Goal: Information Seeking & Learning: Check status

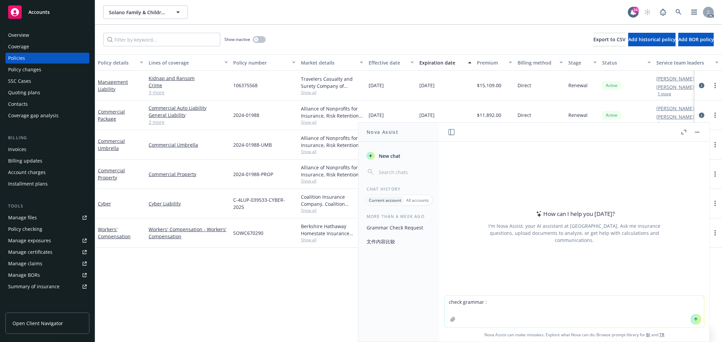
type textarea "check grammar : I have asked the app team to prepare the apps. Since it's 14dbe…"
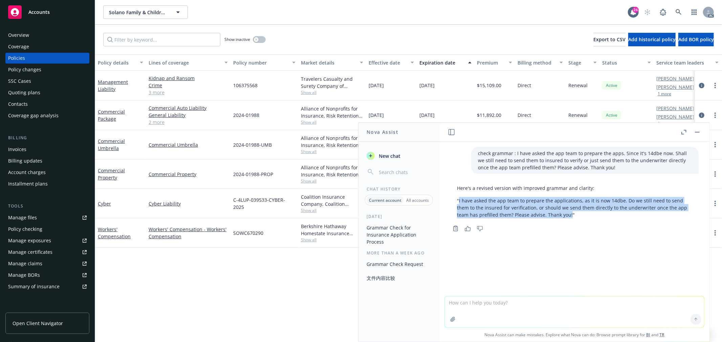
drag, startPoint x: 570, startPoint y: 213, endPoint x: 459, endPoint y: 199, distance: 111.5
click at [459, 199] on p ""I have asked the app team to prepare the applications, as it is now 14dbe. Do …" at bounding box center [574, 207] width 235 height 21
copy p "I have asked the app team to prepare the applications, as it is now 14dbe. Do w…"
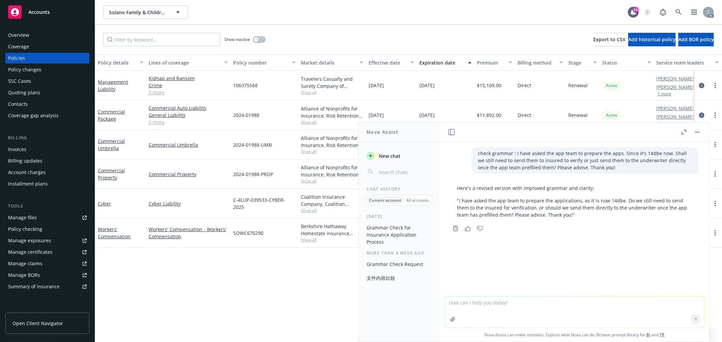
click at [500, 306] on textarea at bounding box center [574, 312] width 259 height 31
paste textarea "for Case 01542784, you just responded to me that to prepare the NIAC apps for t…"
type textarea "check grammar: for Case 01542784, you just responded to me that to prepare the …"
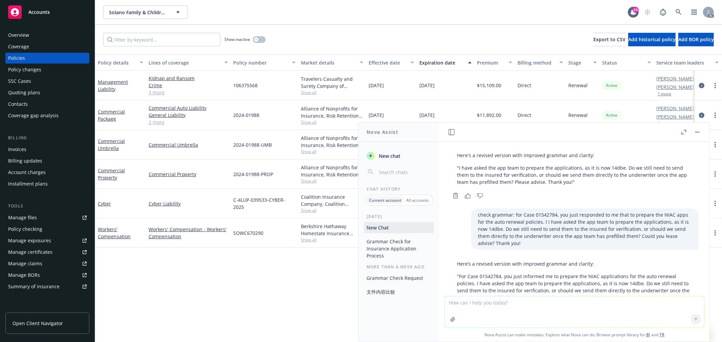
scroll to position [69, 0]
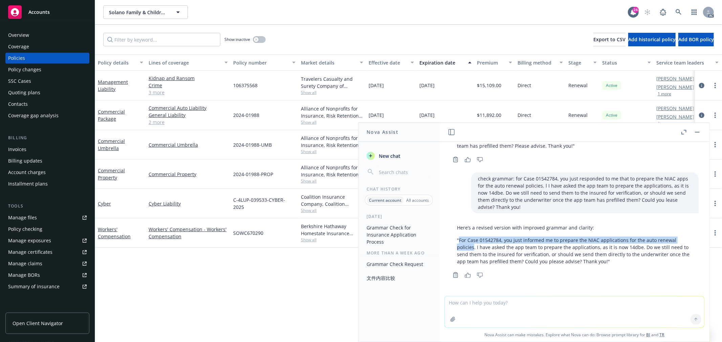
drag, startPoint x: 459, startPoint y: 238, endPoint x: 474, endPoint y: 244, distance: 15.9
click at [474, 244] on p ""For Case 01542784, you just informed me to prepare the NIAC applications for t…" at bounding box center [574, 251] width 235 height 28
copy p "For Case 01542784, you just informed me to prepare the NIAC applications for th…"
drag, startPoint x: 695, startPoint y: 131, endPoint x: 685, endPoint y: 131, distance: 9.8
click at [695, 131] on button "button" at bounding box center [697, 132] width 8 height 8
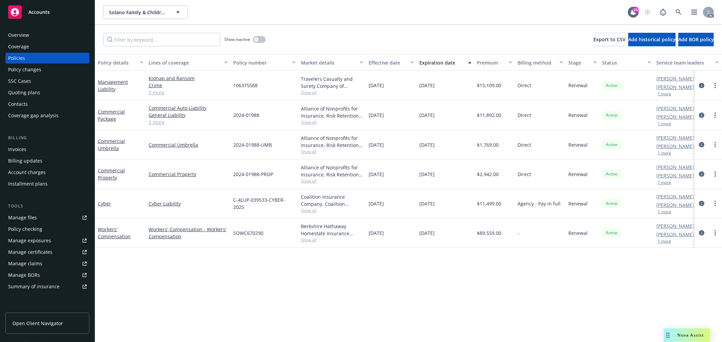
click at [686, 334] on span "Nova Assist" at bounding box center [690, 336] width 27 height 6
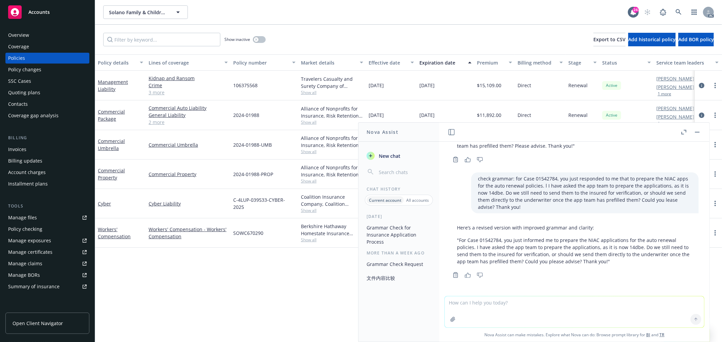
click at [524, 295] on div at bounding box center [574, 292] width 259 height 8
click at [525, 300] on textarea at bounding box center [574, 312] width 259 height 31
paste textarea "Thanks for the email, please see below. It is not letting me answer the MFA for…"
type textarea "翻译：Thanks for the email, please see below. It is not letting me answer the MFA …"
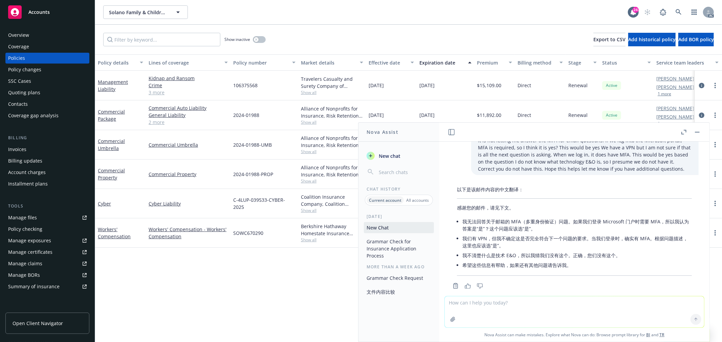
scroll to position [246, 0]
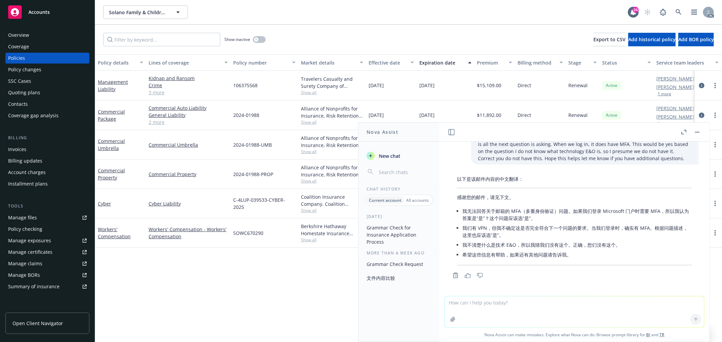
click at [590, 309] on textarea at bounding box center [574, 312] width 259 height 31
paste textarea "Thank you. The issue I still have is that the question on do you enforce MFA fo…"
type textarea "翻译：Thank you. The issue I still have is that the question on do you enforce MFA…"
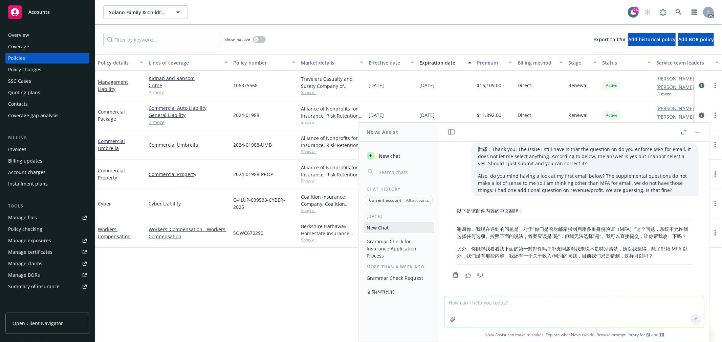
scroll to position [398, 0]
click at [514, 306] on textarea at bounding box center [574, 312] width 259 height 31
paste textarea "A few questions about the attached. Our business has been severely impacted by …"
type textarea "翻译： A few questions about the attached. Our business has been severely impacted…"
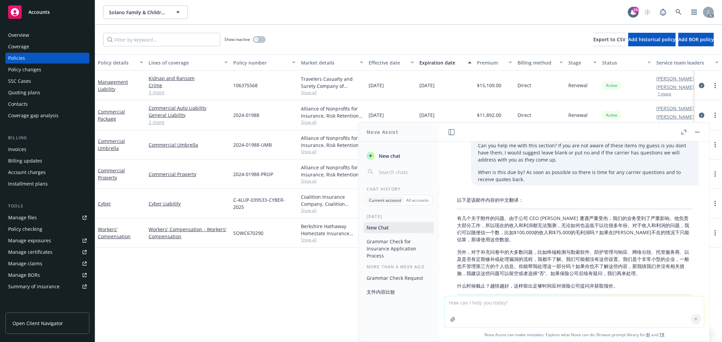
scroll to position [647, 0]
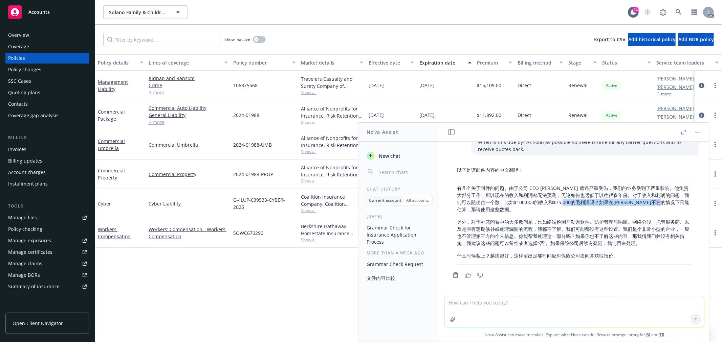
drag, startPoint x: 592, startPoint y: 201, endPoint x: 595, endPoint y: 207, distance: 6.5
click at [595, 207] on p "有几个关于附件的问题。由于公司 CEO Adam 遭遇严重受伤，我们的业务受到了严重影响。他负责大部分工作，所以现在的收入和利润都无法预测，无论如何也远低于以…" at bounding box center [574, 199] width 235 height 28
click at [553, 229] on p "另外，对于补充问卷中的大多数问题，比如终端检测与勒索软件、防护管理与响应、网络分段、托管服务商、以及是否有定期修补或处理漏洞的流程，我都不了解。我们可能都没有…" at bounding box center [574, 233] width 235 height 28
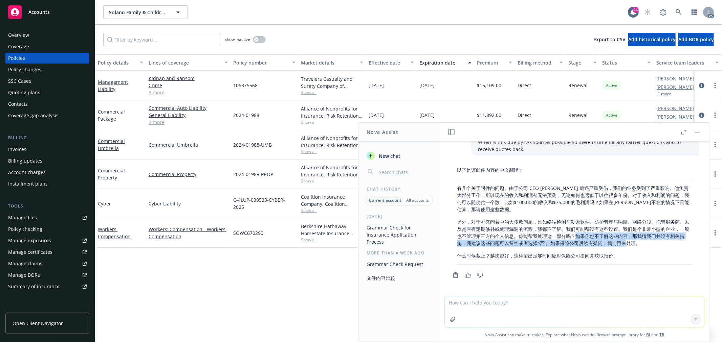
drag, startPoint x: 599, startPoint y: 237, endPoint x: 654, endPoint y: 249, distance: 56.8
click at [654, 249] on div "以下是该邮件内容的中文翻译： 有几个关于附件的问题。由于公司 CEO Adam 遭遇严重受伤，我们的业务受到了严重影响。他负责大部分工作，所以现在的收入和利润…" at bounding box center [574, 216] width 248 height 104
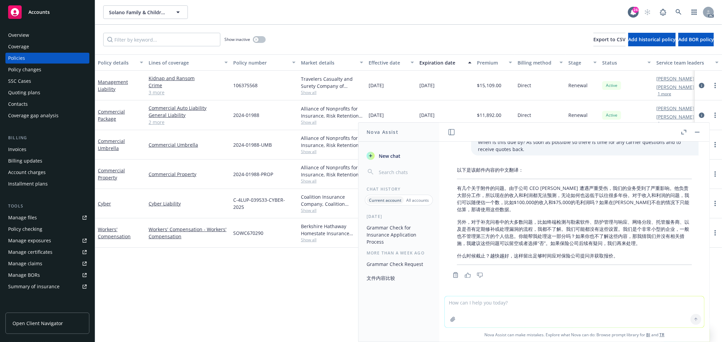
click at [640, 255] on p "什么时候截止？越快越好，这样留出足够时间应对保险公司提问并获取报价。" at bounding box center [574, 255] width 235 height 7
click at [626, 302] on textarea at bounding box center [574, 312] width 259 height 31
type textarea "r"
paste textarea "received the response from the underwriter that the BOR is only for the GL poli…"
type textarea "润色：received the response from the underwriter that the BOR is only for the GL p…"
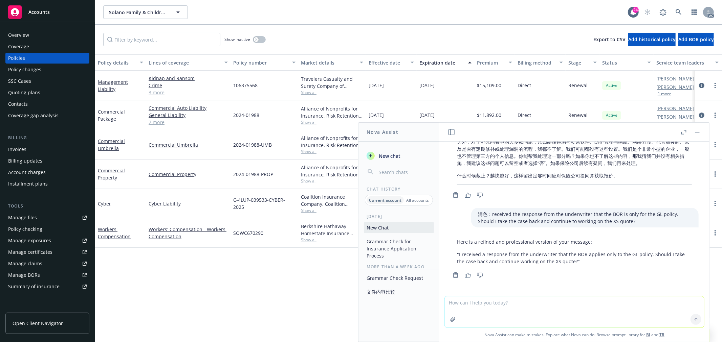
scroll to position [726, 0]
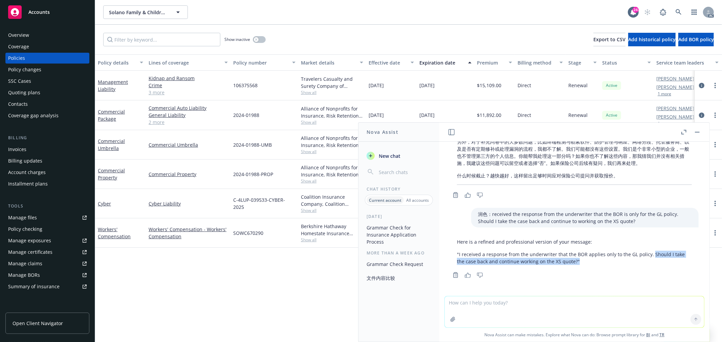
drag, startPoint x: 648, startPoint y: 255, endPoint x: 577, endPoint y: 265, distance: 72.4
click at [578, 265] on p ""I received a response from the underwriter that the BOR applies only to the GL…" at bounding box center [574, 258] width 235 height 14
copy p "Should I take the case back and continue working on the XS quote?""
click at [498, 298] on textarea at bounding box center [574, 312] width 259 height 31
type textarea "r"
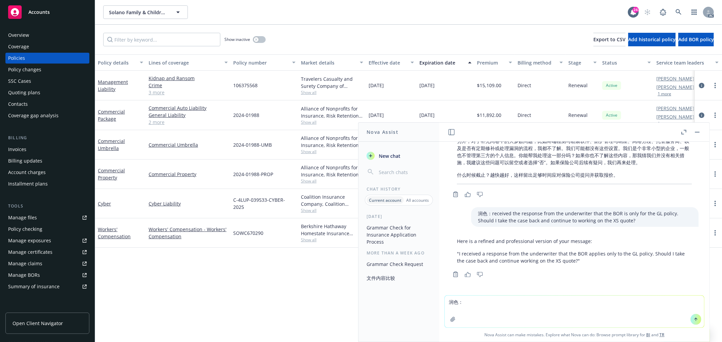
paste textarea "eceived the response from the underwriter that the BOR is only for the GL polic…"
type textarea "润色：eceived the response from the underwriter that the BOR is only for the GL po…"
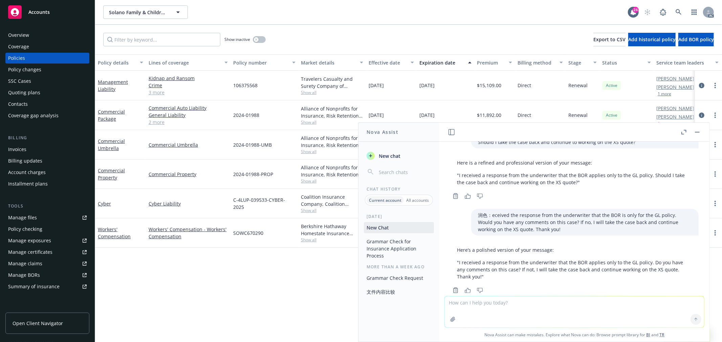
scroll to position [821, 0]
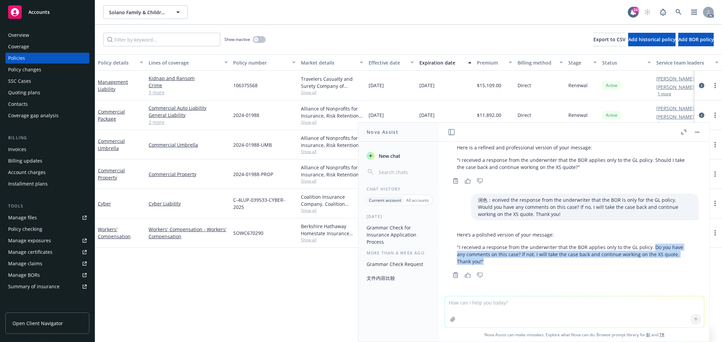
drag, startPoint x: 650, startPoint y: 248, endPoint x: 536, endPoint y: 258, distance: 114.9
click at [536, 258] on p ""I received a response from the underwriter that the BOR applies only to the GL…" at bounding box center [574, 254] width 235 height 21
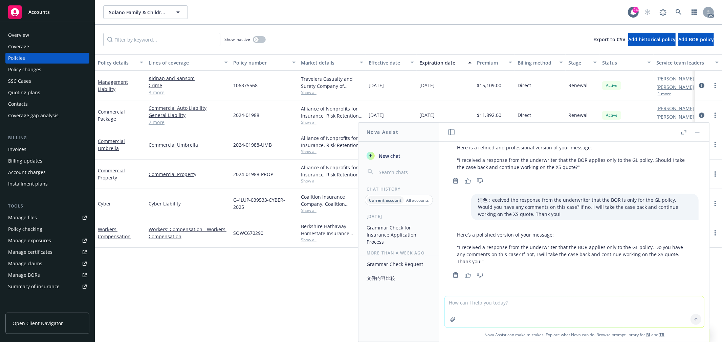
click at [511, 306] on textarea at bounding box center [574, 312] width 259 height 31
type textarea "友好一点"
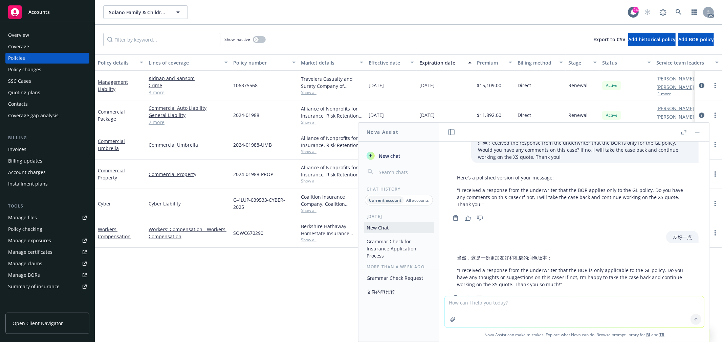
scroll to position [901, 0]
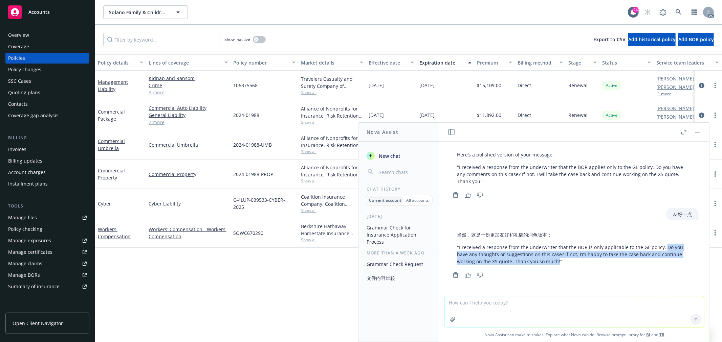
drag, startPoint x: 660, startPoint y: 247, endPoint x: 558, endPoint y: 261, distance: 103.2
click at [558, 261] on p ""I received a response from the underwriter that the BOR is only applicable to …" at bounding box center [574, 254] width 235 height 21
copy p "Do you have any thoughts or suggestions on this case? If not, I’m happy to take…"
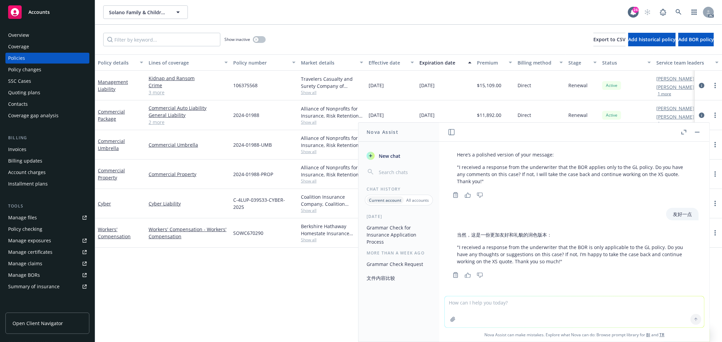
click at [509, 300] on textarea at bounding box center [574, 312] width 259 height 31
type textarea "f"
paste textarea "Based on the accounting records, the combined net book value of machinery and e…"
type textarea "翻译：Based on the accounting records, the combined net book value of machinery an…"
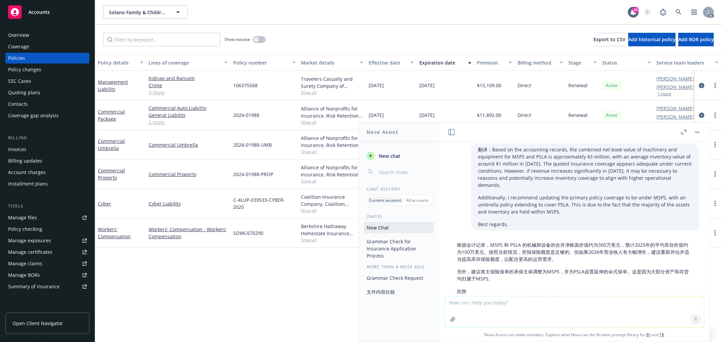
scroll to position [1076, 0]
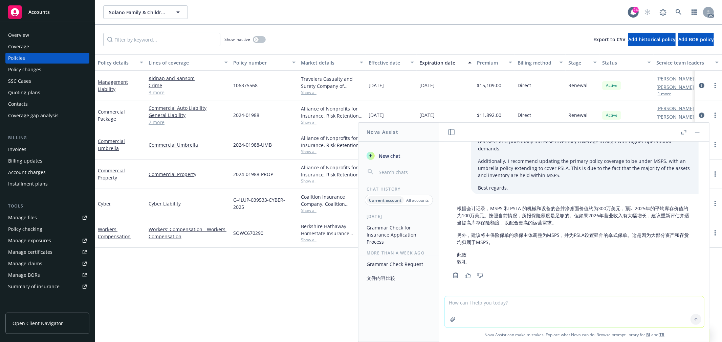
click at [476, 304] on textarea at bounding box center [574, 312] width 259 height 31
paste textarea "This looks good Steve. Thank you. I suspect our revenue and inventory will be s…"
type textarea "翻译：This looks good Steve. Thank you. I suspect our revenue and inventory will b…"
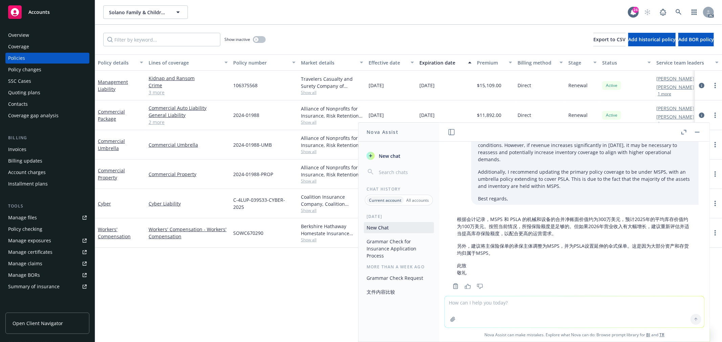
scroll to position [1219, 0]
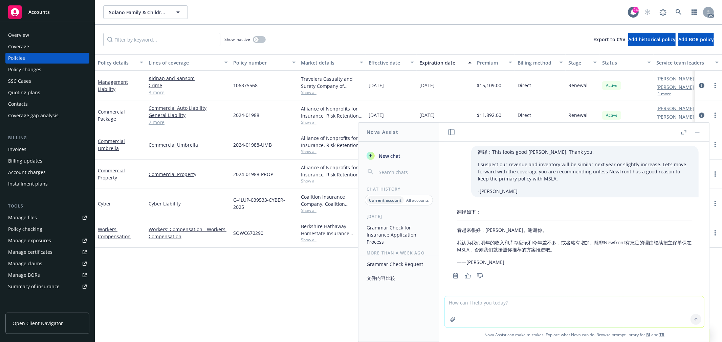
click at [511, 306] on textarea at bounding box center [574, 312] width 259 height 31
paste textarea "We’ll proceed with the recommended coverage. However, since the majority of our…"
type textarea "翻译：We’ll proceed with the recommended coverage. However, since the majority of …"
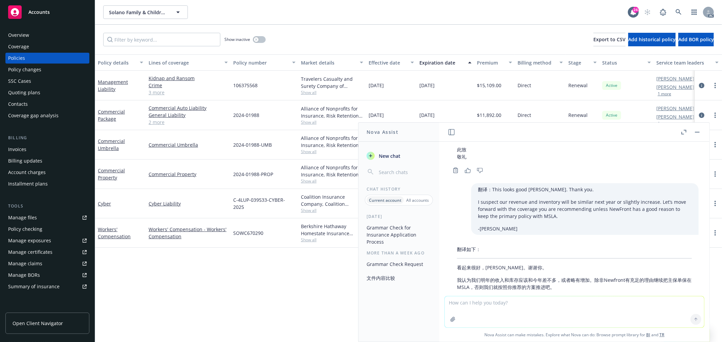
scroll to position [1068, 0]
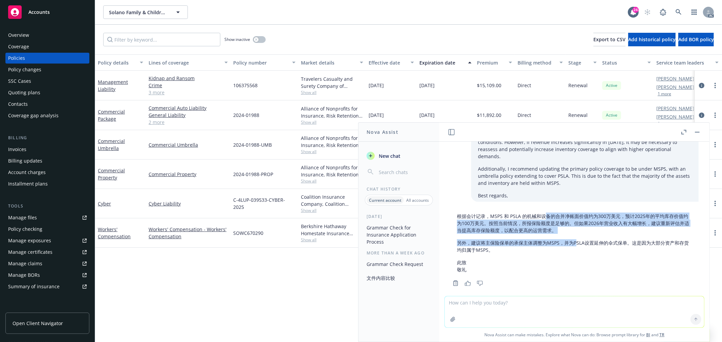
drag, startPoint x: 545, startPoint y: 214, endPoint x: 574, endPoint y: 245, distance: 42.1
click at [574, 245] on div "根据会计记录，MSPS 和 PSLA 的机械和设备的合并净账面价值约为300万美元，预计2025年的平均库存价值约为100万美元。按照当前情况，所报保险额度是…" at bounding box center [574, 243] width 248 height 66
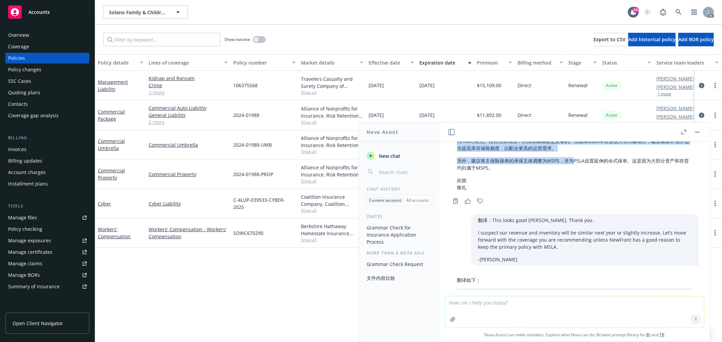
scroll to position [1106, 0]
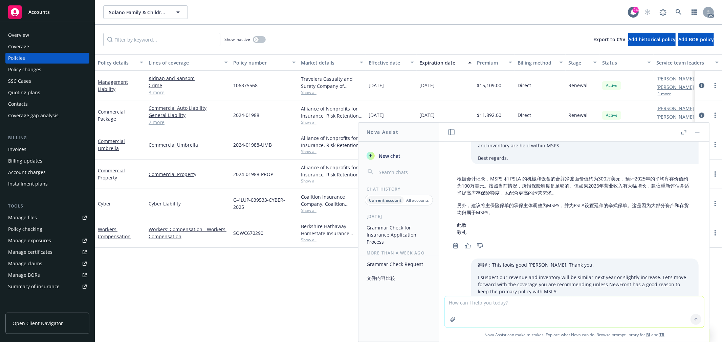
click at [524, 225] on p "此致 敬礼" at bounding box center [574, 229] width 235 height 14
drag, startPoint x: 492, startPoint y: 204, endPoint x: 558, endPoint y: 205, distance: 66.0
click at [558, 205] on p "另外，建议将主保险保单的承保主体调整为MSPS，并为PSLA设置延伸的伞式保单。这是因为大部分资产和存货均归属于MSPS。" at bounding box center [574, 209] width 235 height 14
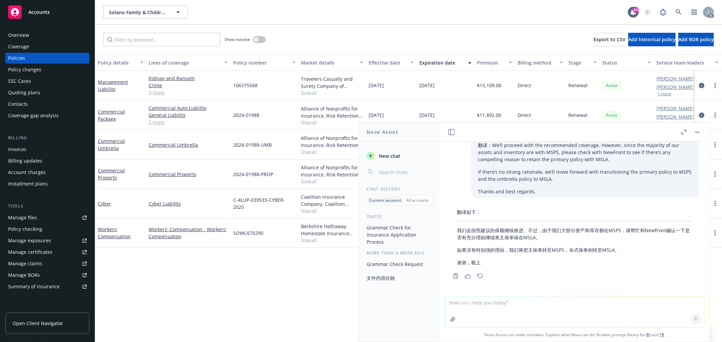
scroll to position [1369, 0]
drag, startPoint x: 502, startPoint y: 228, endPoint x: 594, endPoint y: 229, distance: 92.0
click at [594, 229] on p "我们会按照建议的保额继续推进。不过，由于我们大部分资产和库存都在MSPS，请帮忙和Newfront确认一下是否有充分理由继续将主保单保在MSLA。" at bounding box center [574, 234] width 235 height 14
click at [582, 236] on p "我们会按照建议的保额继续推进。不过，由于我们大部分资产和库存都在MSPS，请帮忙和Newfront确认一下是否有充分理由继续将主保单保在MSLA。" at bounding box center [574, 234] width 235 height 14
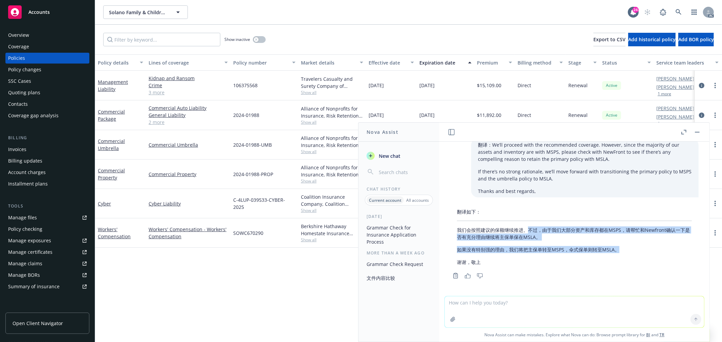
drag, startPoint x: 529, startPoint y: 228, endPoint x: 619, endPoint y: 251, distance: 92.3
click at [619, 251] on div "翻译如下： 我们会按照建议的保额继续推进。不过，由于我们大部分资产和库存都在MSPS，请帮忙和Newfront确认一下是否有充分理由继续将主保单保在MSLA。…" at bounding box center [574, 237] width 248 height 63
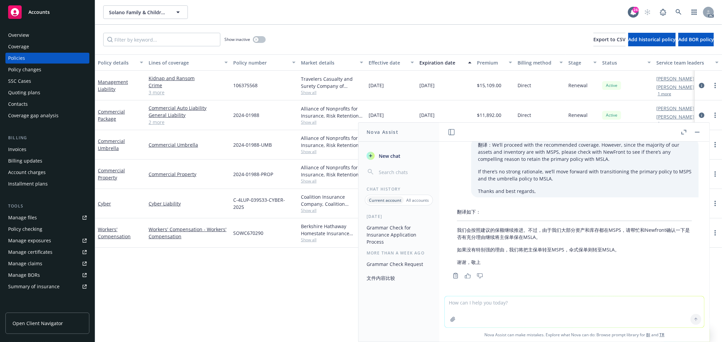
click at [607, 259] on p "谢谢，敬上" at bounding box center [574, 262] width 235 height 7
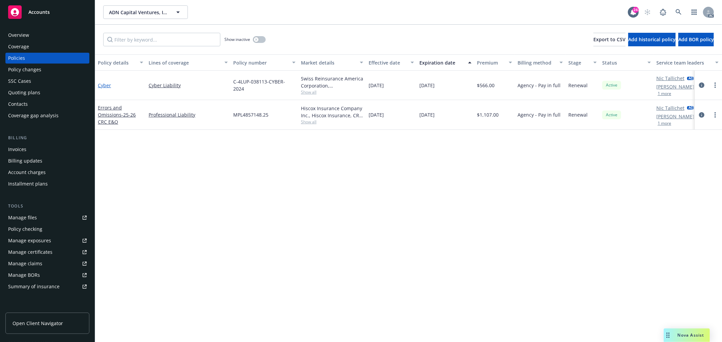
click at [106, 85] on link "Cyber" at bounding box center [104, 85] width 13 height 6
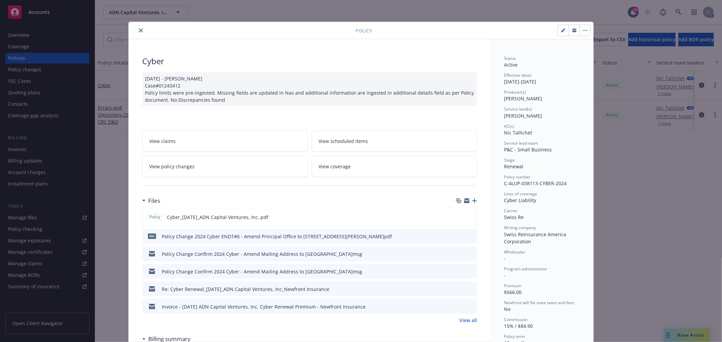
click at [202, 161] on link "View policy changes" at bounding box center [224, 166] width 165 height 21
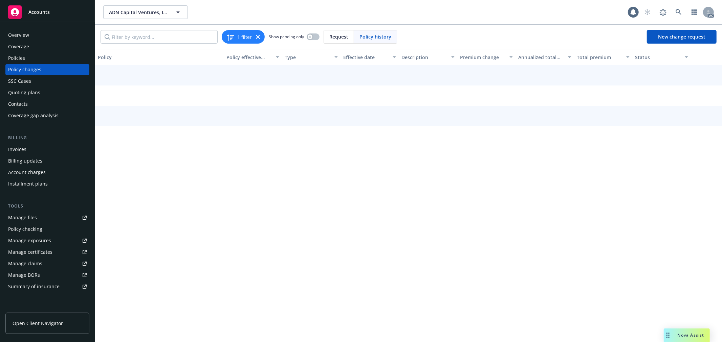
click at [197, 168] on div "Policy Policy effective dates Type Effective date Description Premium change An…" at bounding box center [408, 195] width 627 height 293
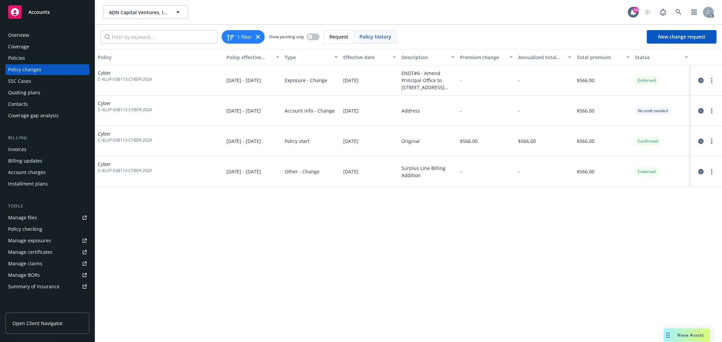
click at [703, 109] on icon "circleInformation" at bounding box center [700, 110] width 5 height 5
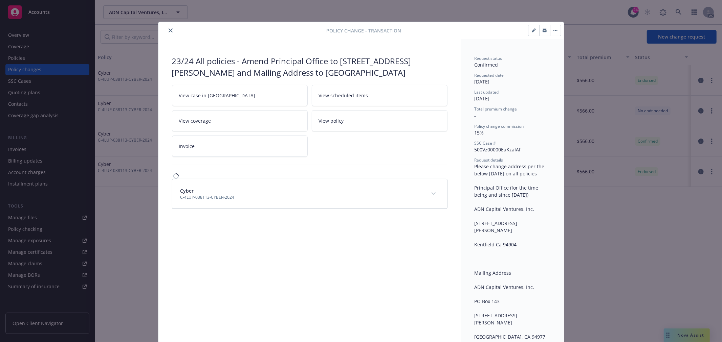
scroll to position [20, 0]
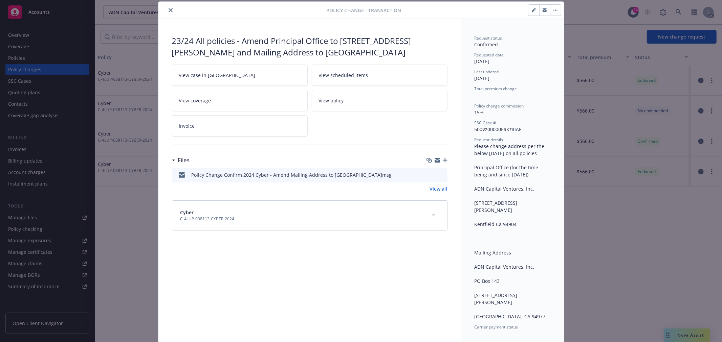
click at [438, 174] on icon "preview file" at bounding box center [441, 174] width 6 height 5
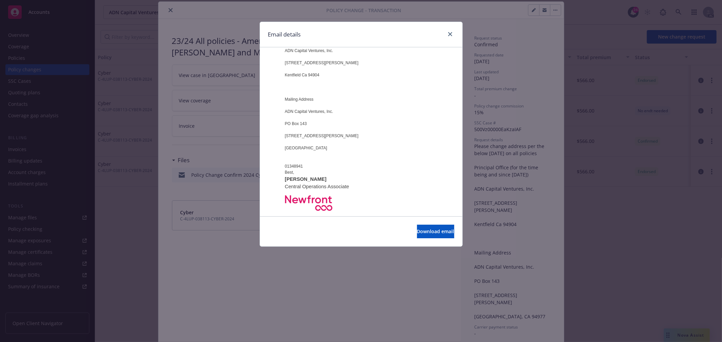
scroll to position [376, 0]
click at [448, 34] on icon "close" at bounding box center [450, 34] width 4 height 4
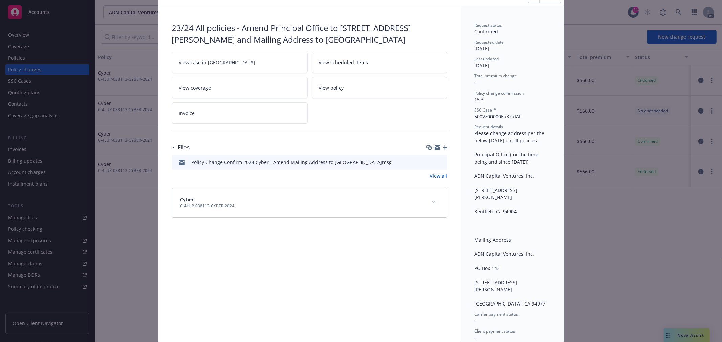
scroll to position [56, 0]
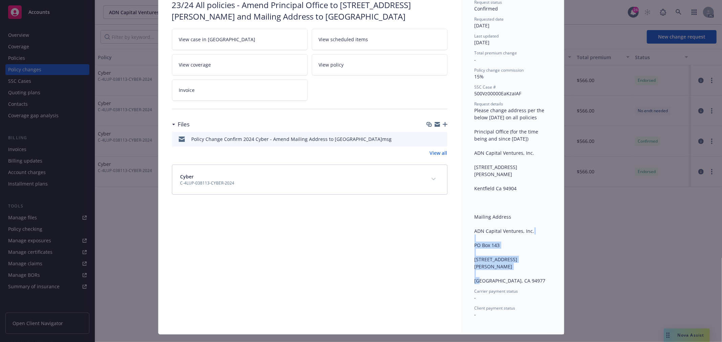
drag, startPoint x: 471, startPoint y: 237, endPoint x: 515, endPoint y: 264, distance: 51.4
click at [515, 264] on div "Request details Please change address per the below [DATE] on all policies Prin…" at bounding box center [512, 192] width 76 height 183
copy span "[STREET_ADDRESS][PERSON_NAME]"
click at [438, 139] on icon "preview file" at bounding box center [441, 138] width 6 height 5
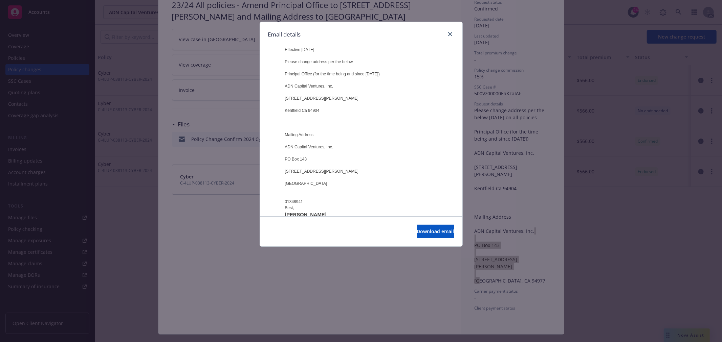
scroll to position [300, 0]
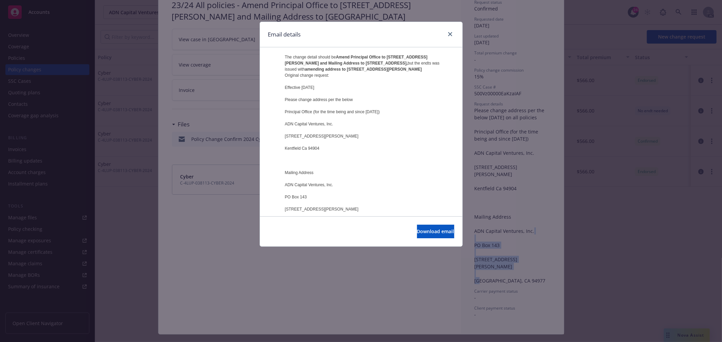
drag, startPoint x: 324, startPoint y: 151, endPoint x: 285, endPoint y: 138, distance: 40.9
click at [285, 138] on div "Hi, We received the endorsement, but have found the below discrepancies. Please…" at bounding box center [368, 188] width 166 height 328
copy div "[STREET_ADDRESS][PERSON_NAME]"
click at [449, 32] on icon "close" at bounding box center [450, 34] width 4 height 4
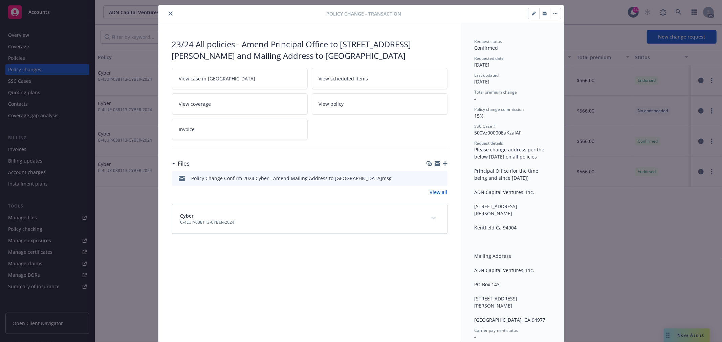
scroll to position [0, 0]
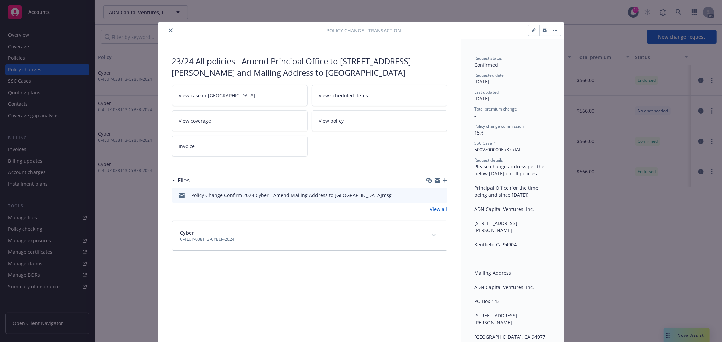
click at [168, 31] on icon "close" at bounding box center [170, 30] width 4 height 4
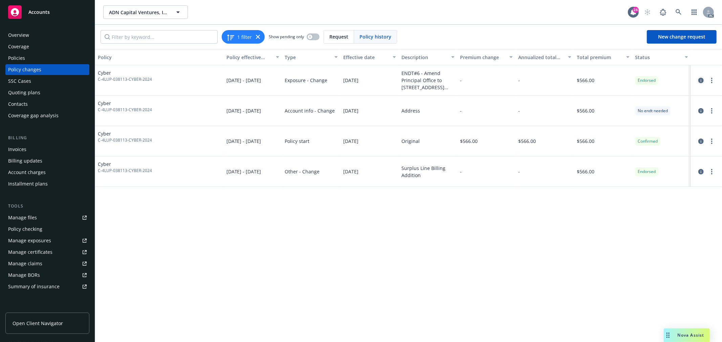
click at [699, 81] on icon "circleInformation" at bounding box center [700, 80] width 5 height 5
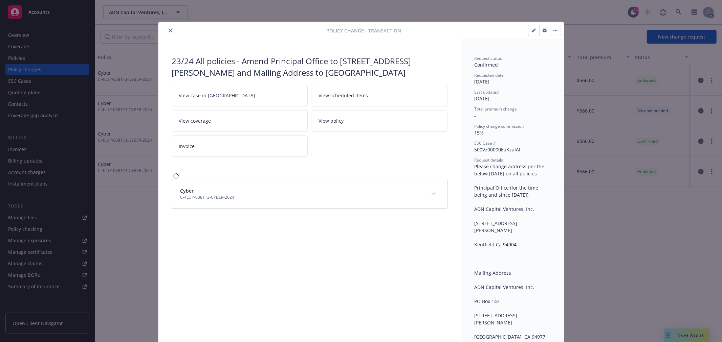
scroll to position [20, 0]
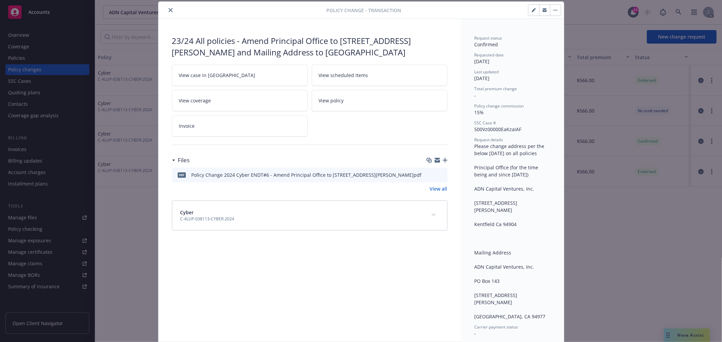
click at [438, 174] on icon "preview file" at bounding box center [441, 174] width 6 height 5
click at [168, 11] on icon "close" at bounding box center [170, 10] width 4 height 4
click at [21, 58] on div "Policies" at bounding box center [16, 58] width 17 height 11
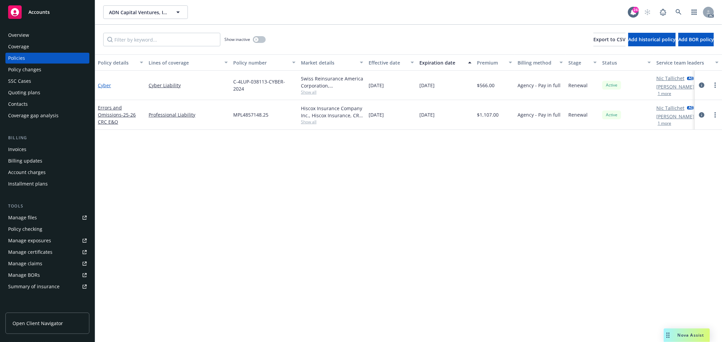
click at [106, 86] on link "Cyber" at bounding box center [104, 85] width 13 height 6
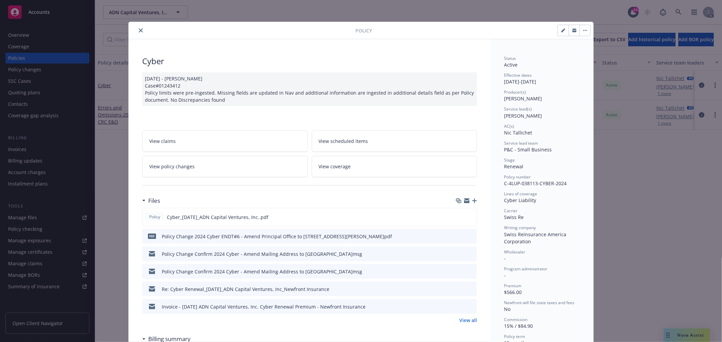
scroll to position [20, 0]
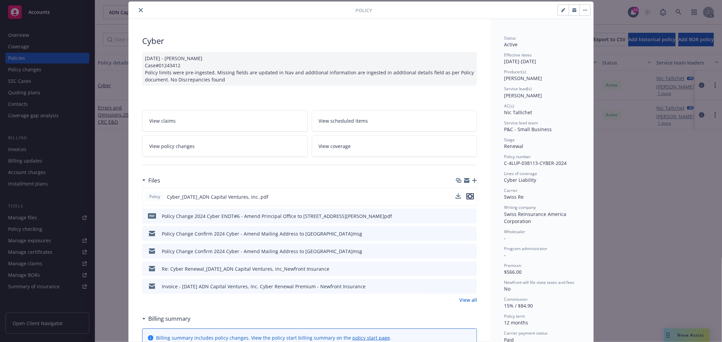
click at [471, 196] on button "preview file" at bounding box center [469, 197] width 7 height 6
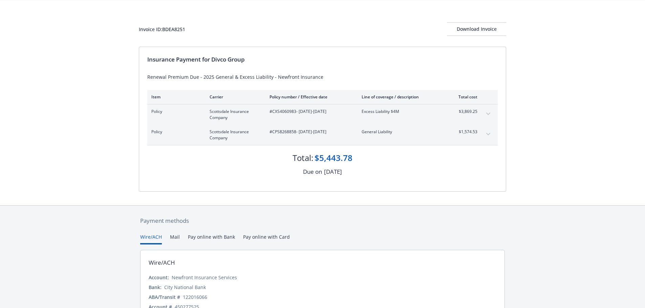
scroll to position [34, 0]
